Goal: Use online tool/utility

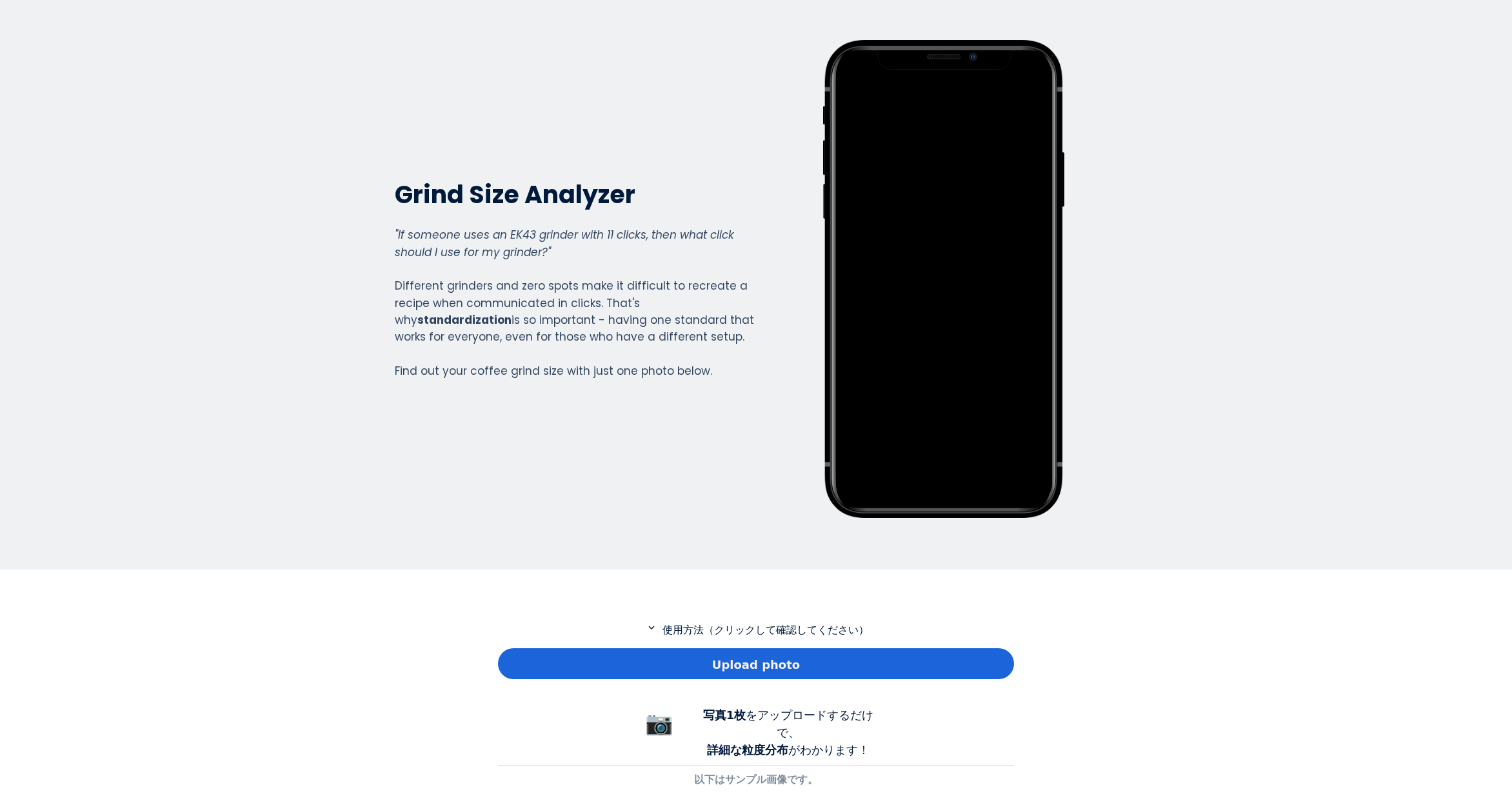
scroll to position [129, 0]
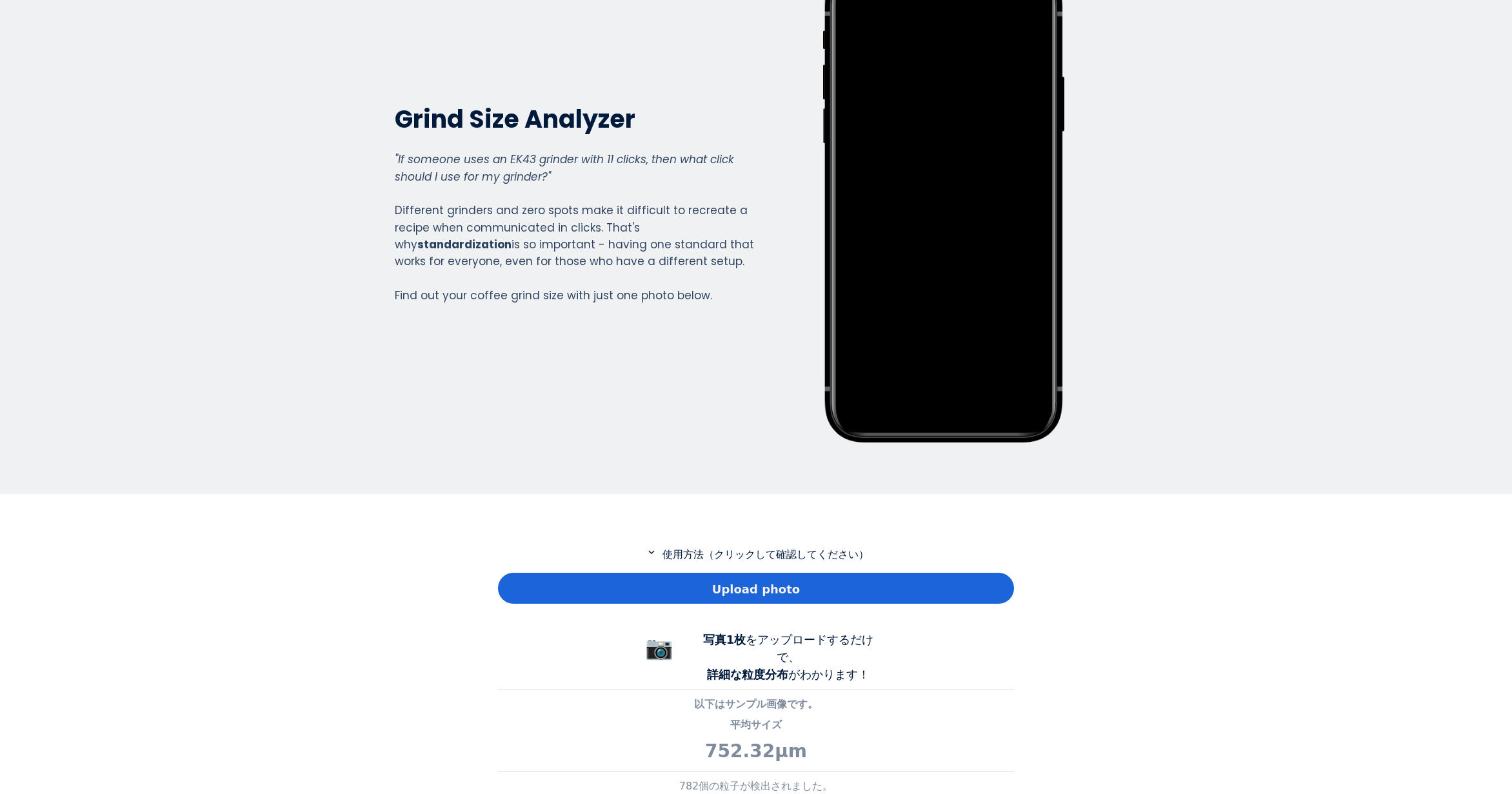
click at [544, 579] on div "Upload photo" at bounding box center [756, 588] width 516 height 31
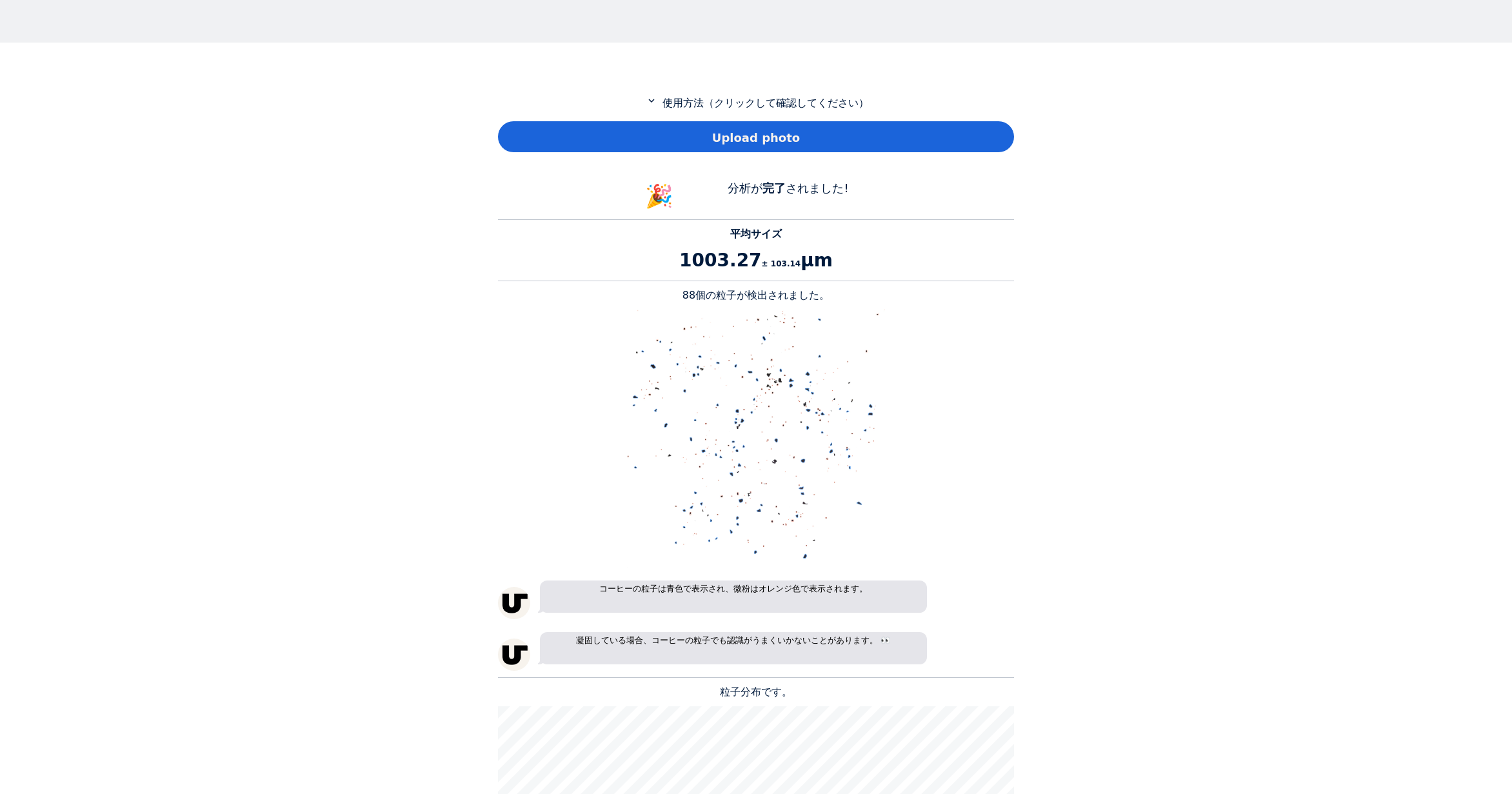
scroll to position [774, 0]
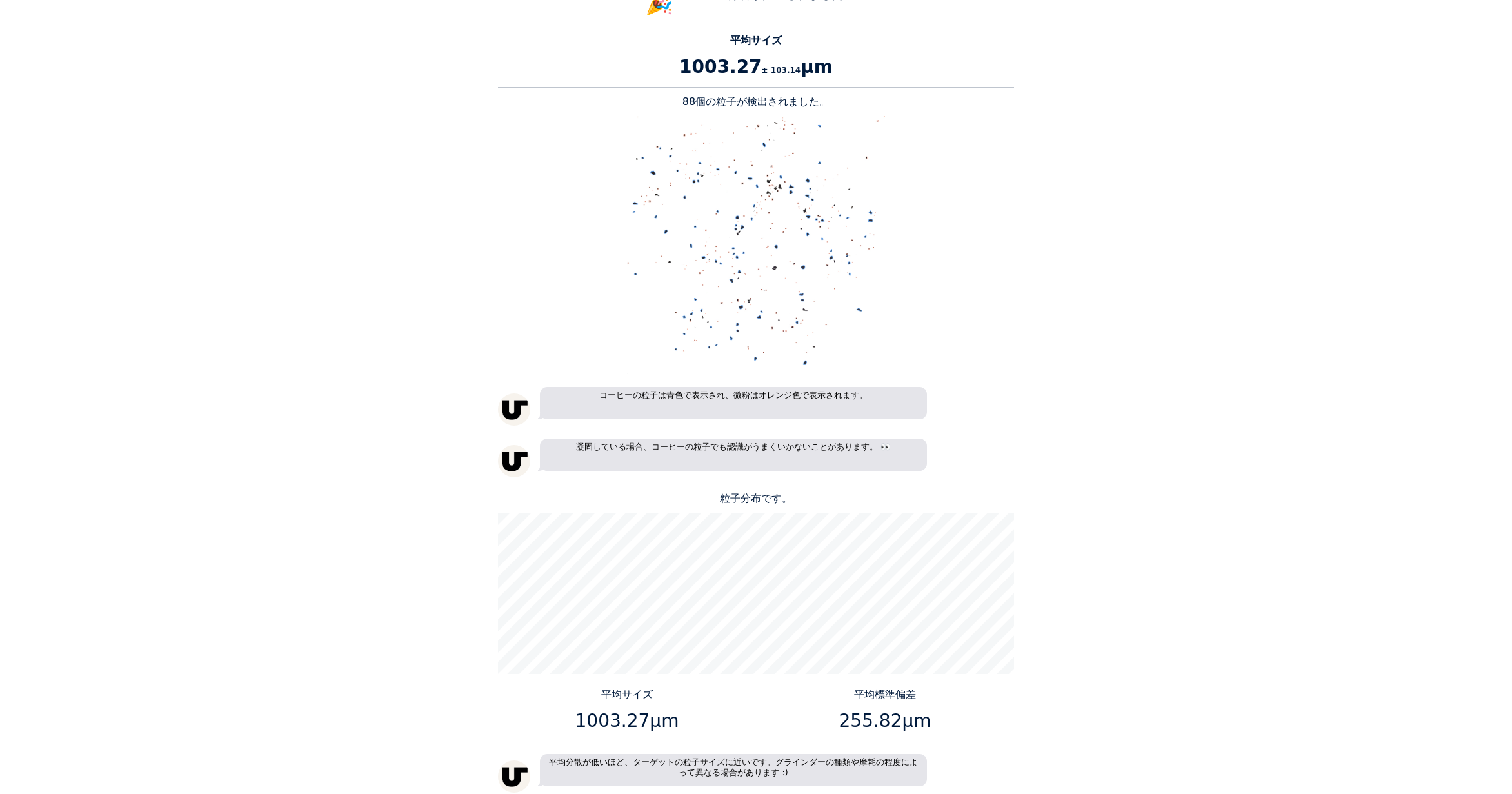
click at [697, 104] on p "88個の粒子が検出されました。" at bounding box center [756, 102] width 516 height 16
copy p "88"
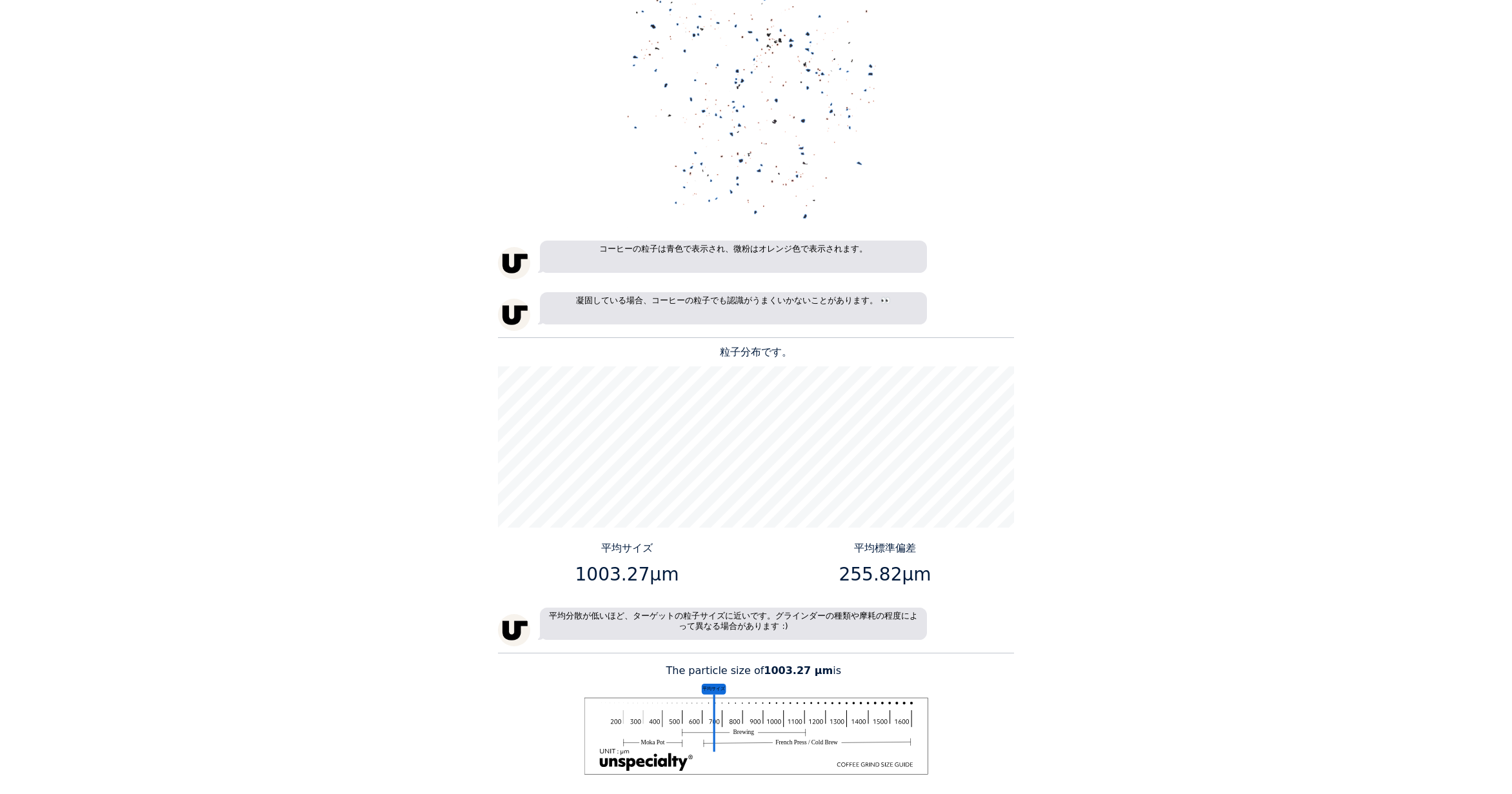
scroll to position [967, 0]
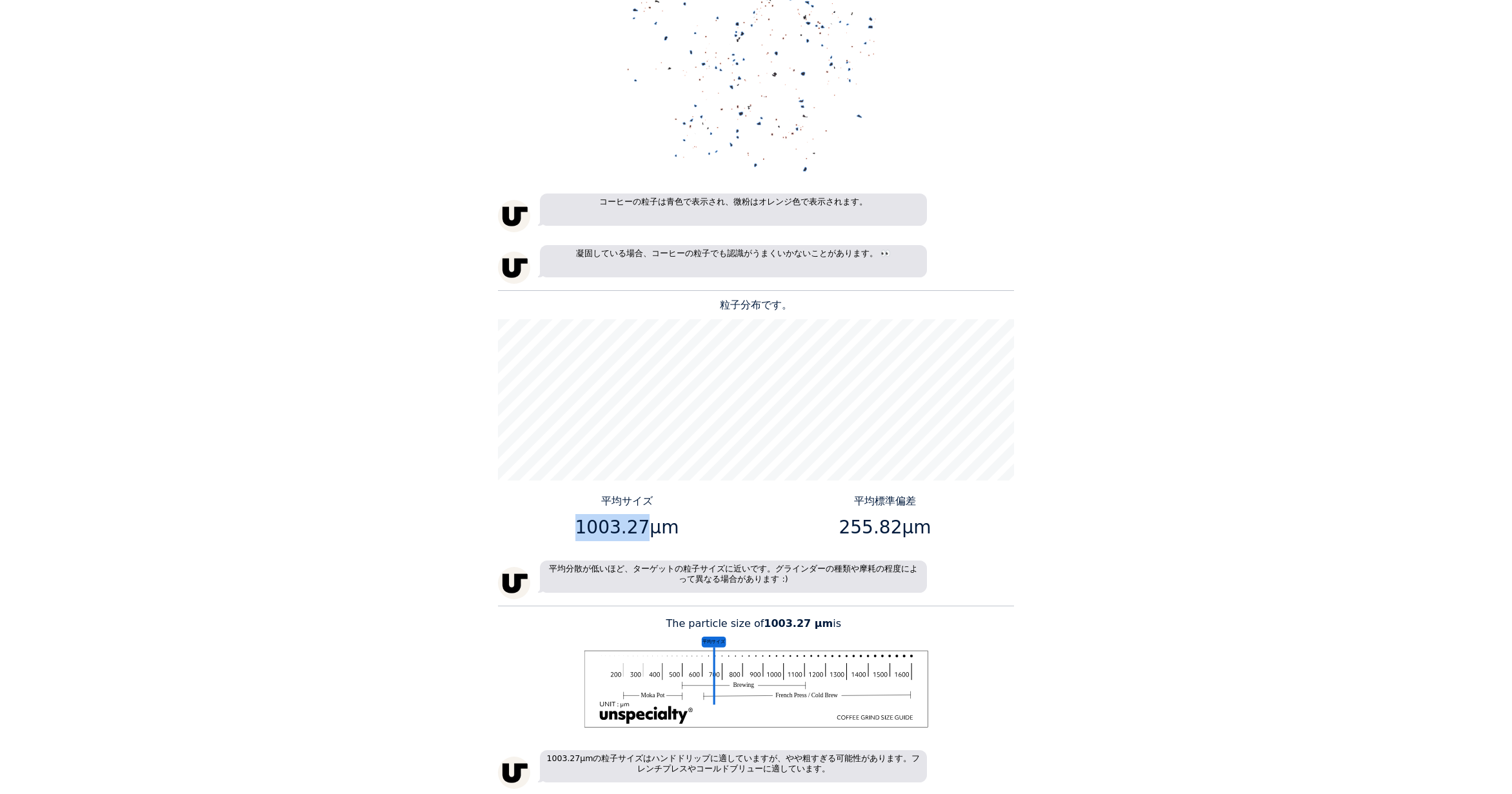
drag, startPoint x: 640, startPoint y: 528, endPoint x: 579, endPoint y: 526, distance: 61.0
click at [579, 526] on p "1003.27μm" at bounding box center [627, 528] width 248 height 27
copy p "1003.27"
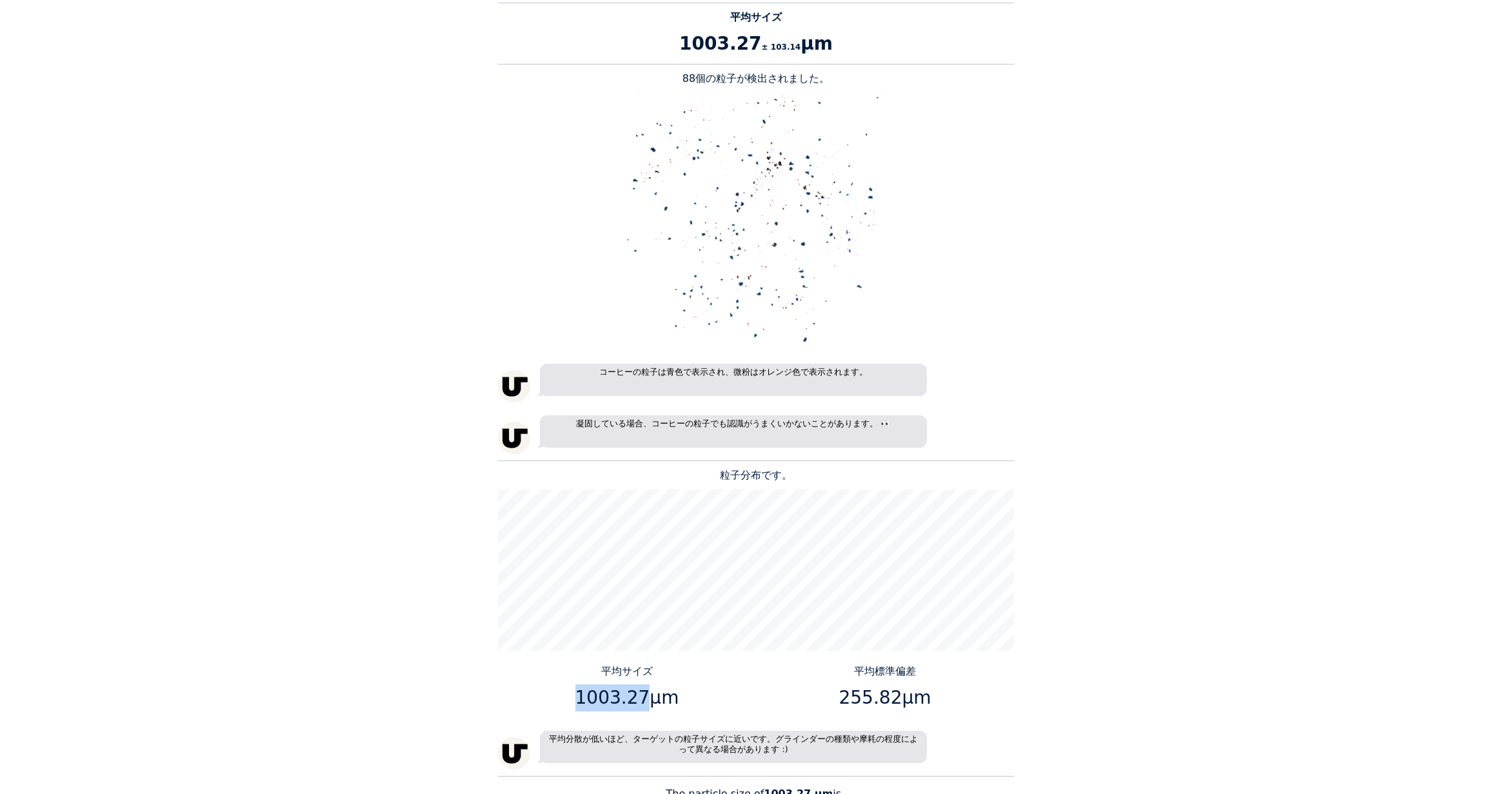
scroll to position [774, 0]
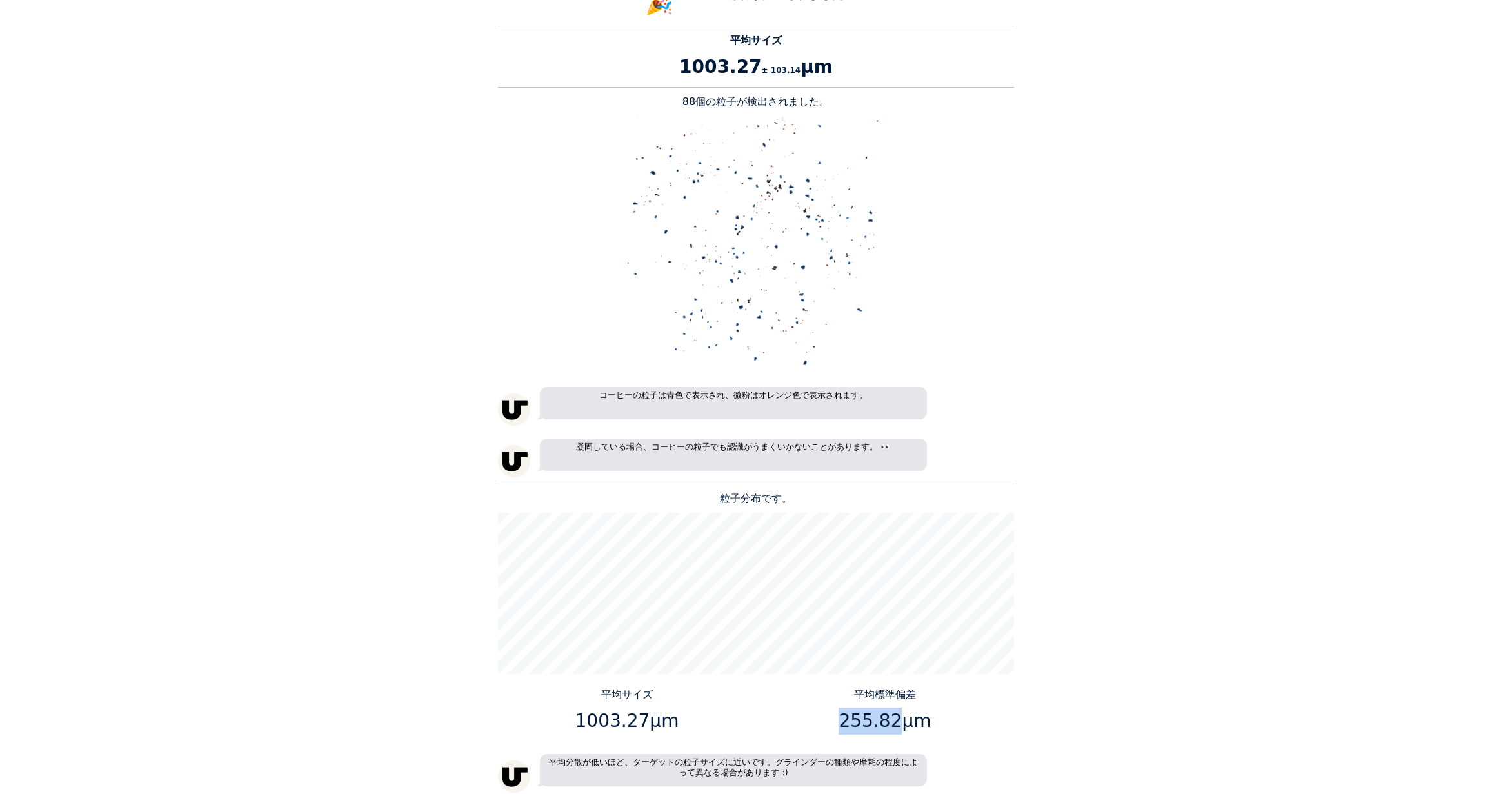
drag, startPoint x: 892, startPoint y: 720, endPoint x: 846, endPoint y: 720, distance: 46.0
click at [846, 720] on p "255.82μm" at bounding box center [885, 721] width 248 height 27
copy p "255.82"
